Goal: Communication & Community: Answer question/provide support

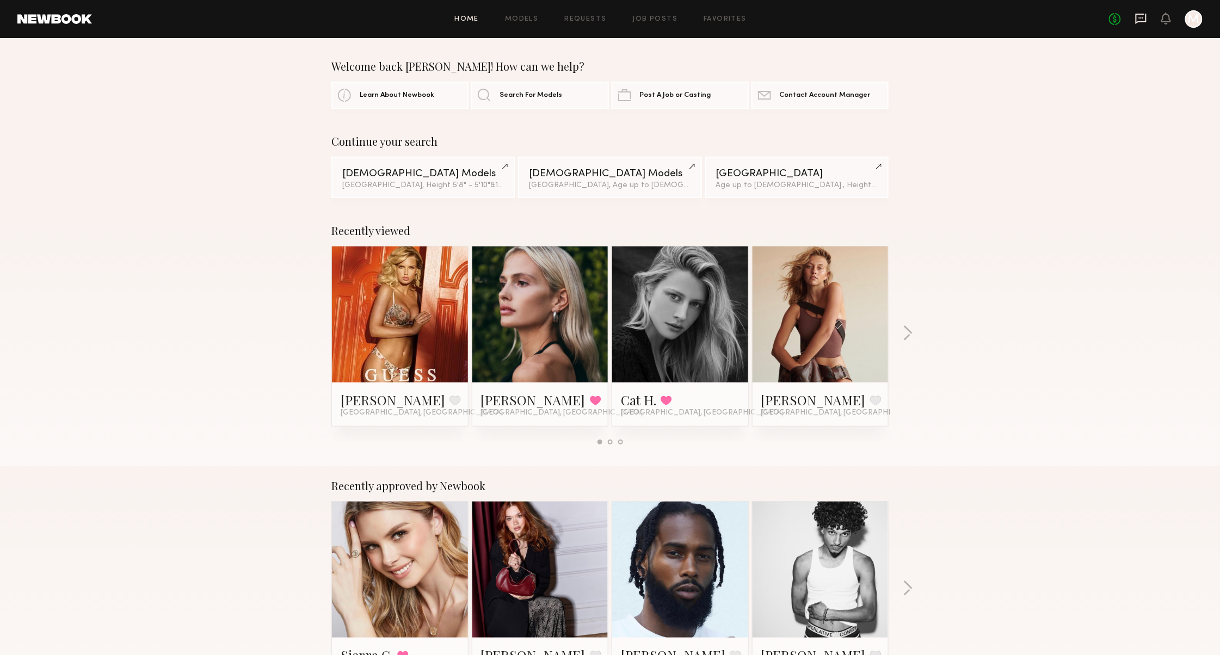
click at [1137, 13] on icon at bounding box center [1141, 19] width 12 height 12
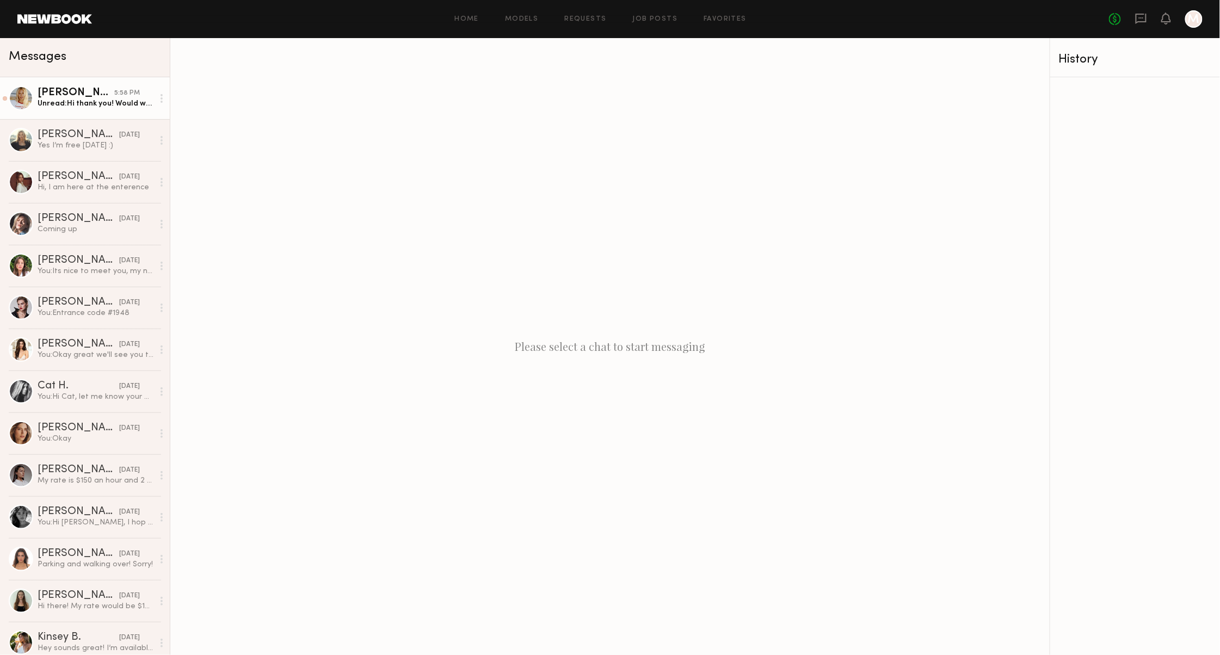
click at [105, 103] on div "Unread: Hi thank you! Would we be able to the following week, if not I can be t…" at bounding box center [96, 104] width 116 height 10
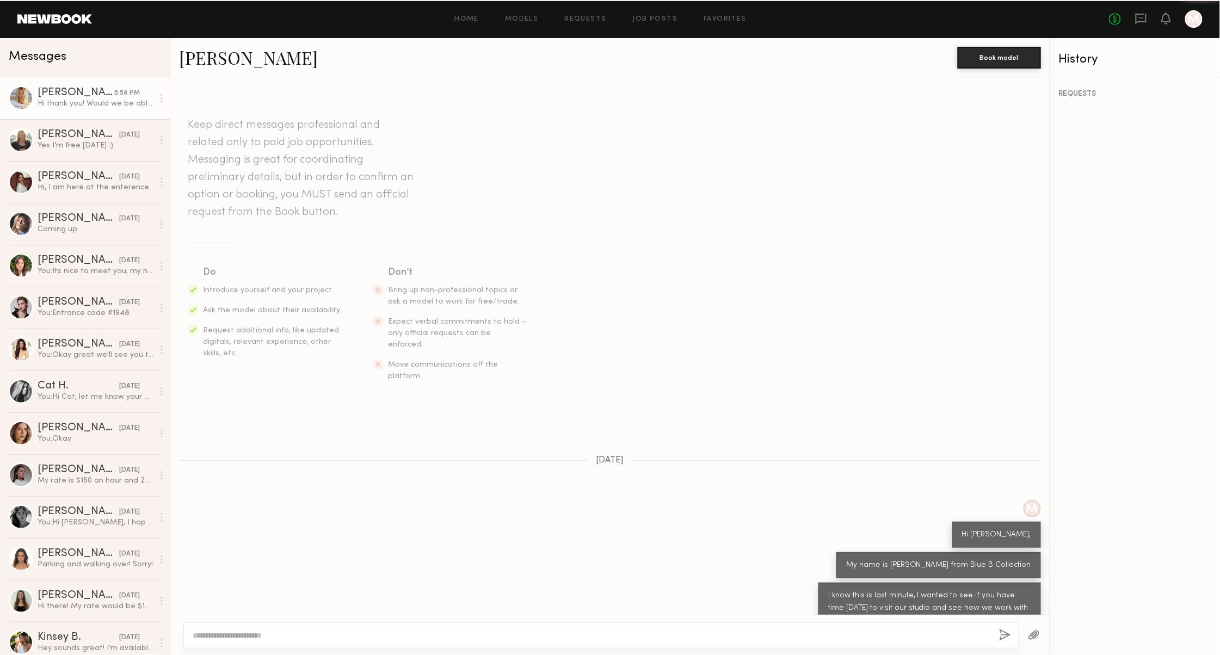
scroll to position [497, 0]
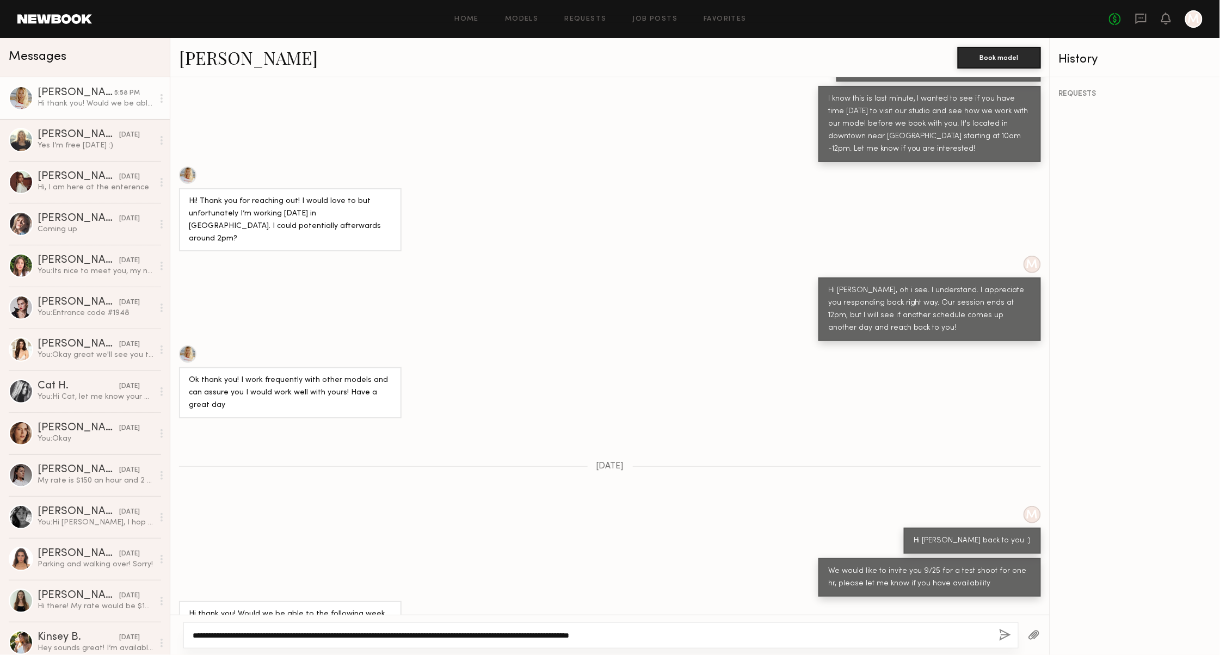
type textarea "**********"
click at [999, 636] on button "button" at bounding box center [1005, 636] width 12 height 14
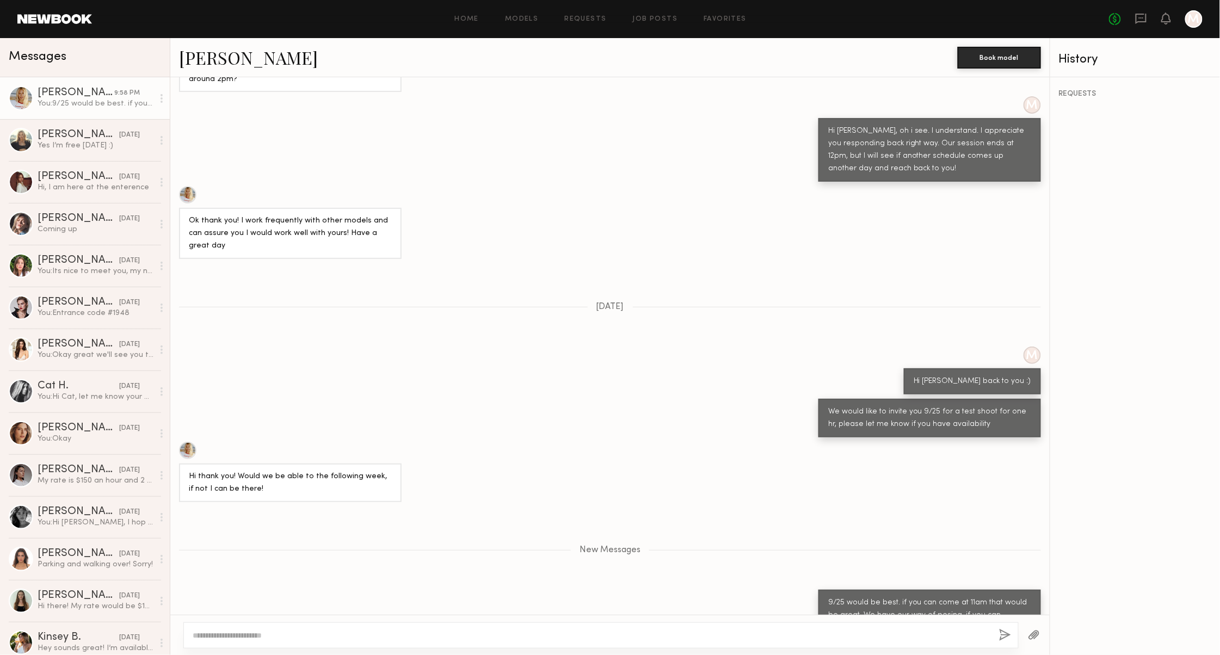
click at [1028, 629] on button "button" at bounding box center [1034, 636] width 12 height 14
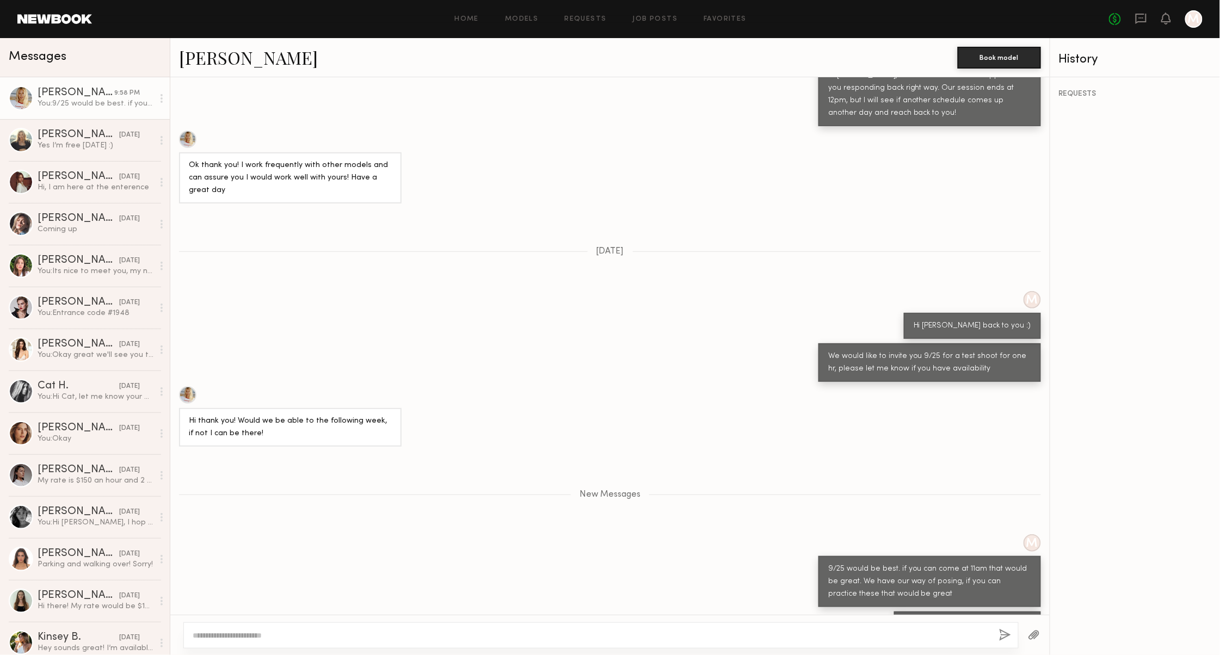
scroll to position [0, 0]
click at [904, 619] on link "poses .pdf 46.97 MB Click to download" at bounding box center [969, 626] width 131 height 15
